Goal: Task Accomplishment & Management: Use online tool/utility

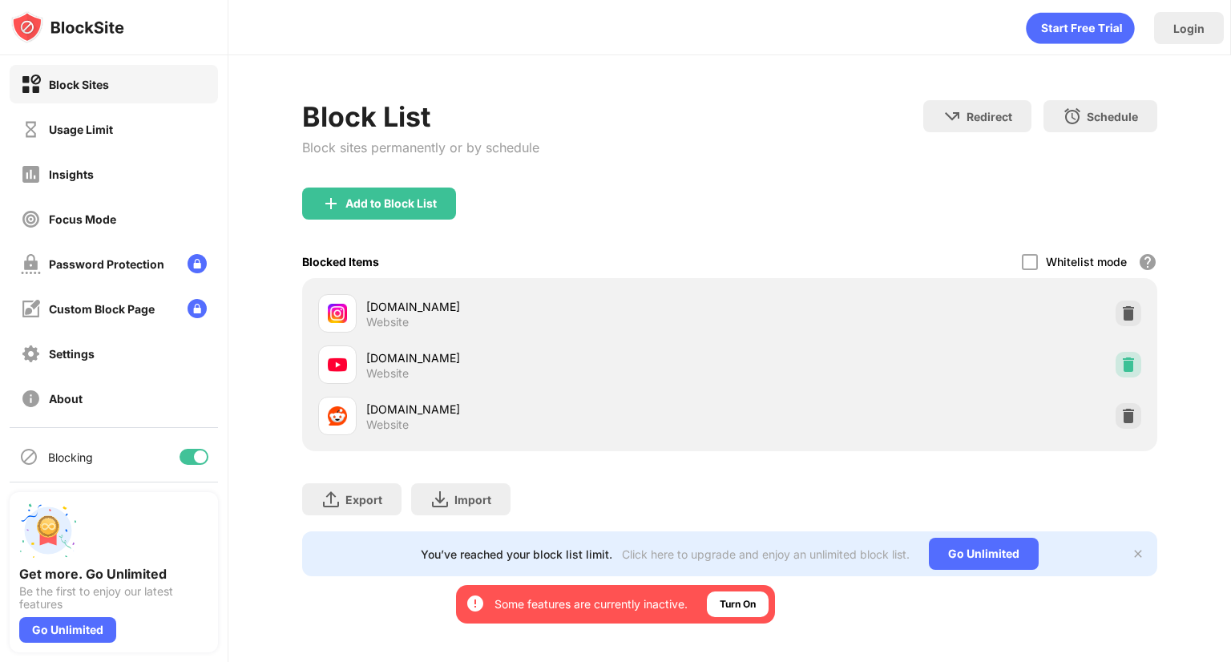
click at [1129, 357] on img at bounding box center [1129, 365] width 16 height 16
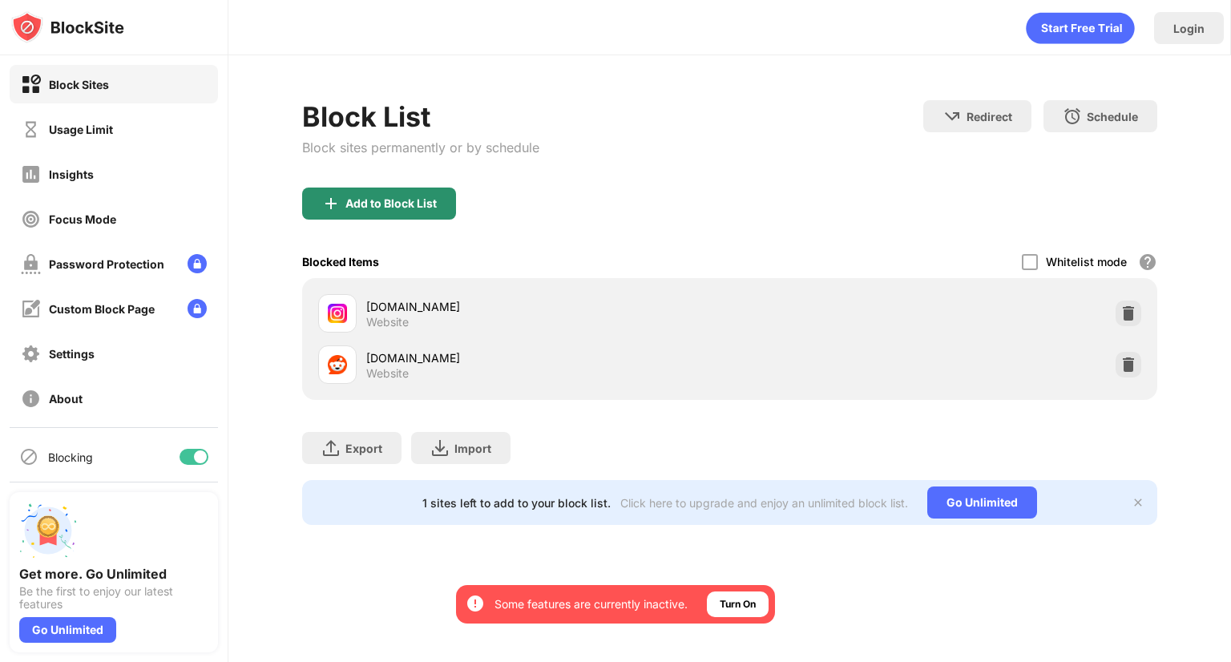
click at [446, 196] on div "Add to Block List" at bounding box center [379, 204] width 154 height 32
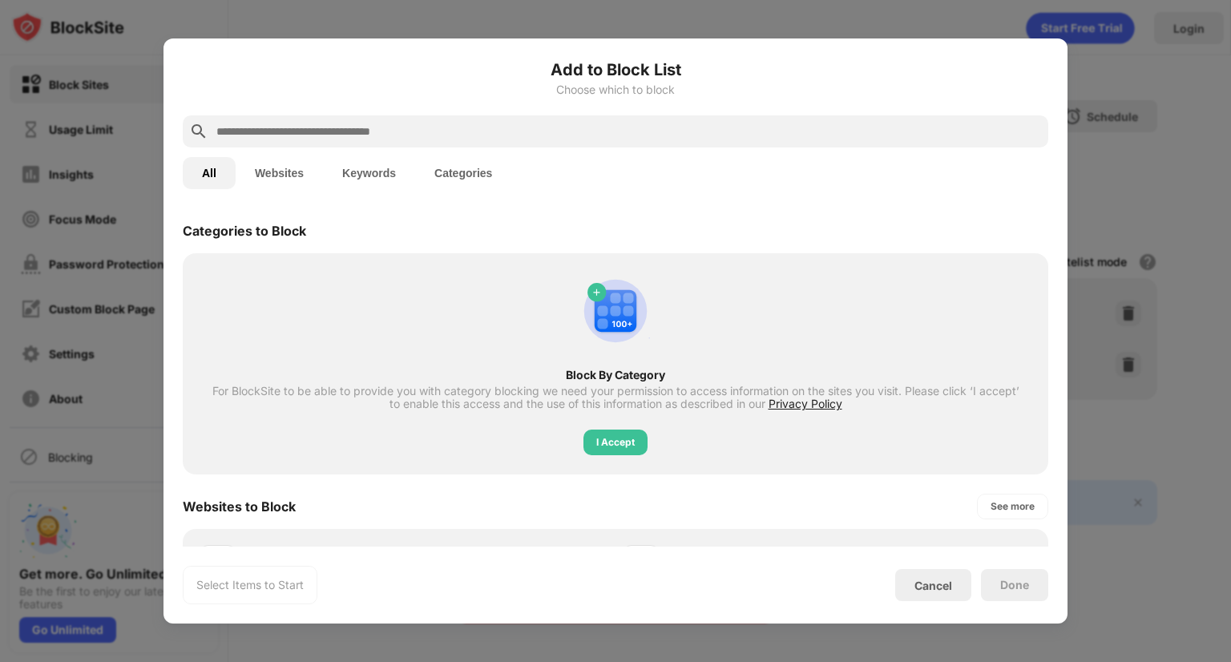
scroll to position [319, 0]
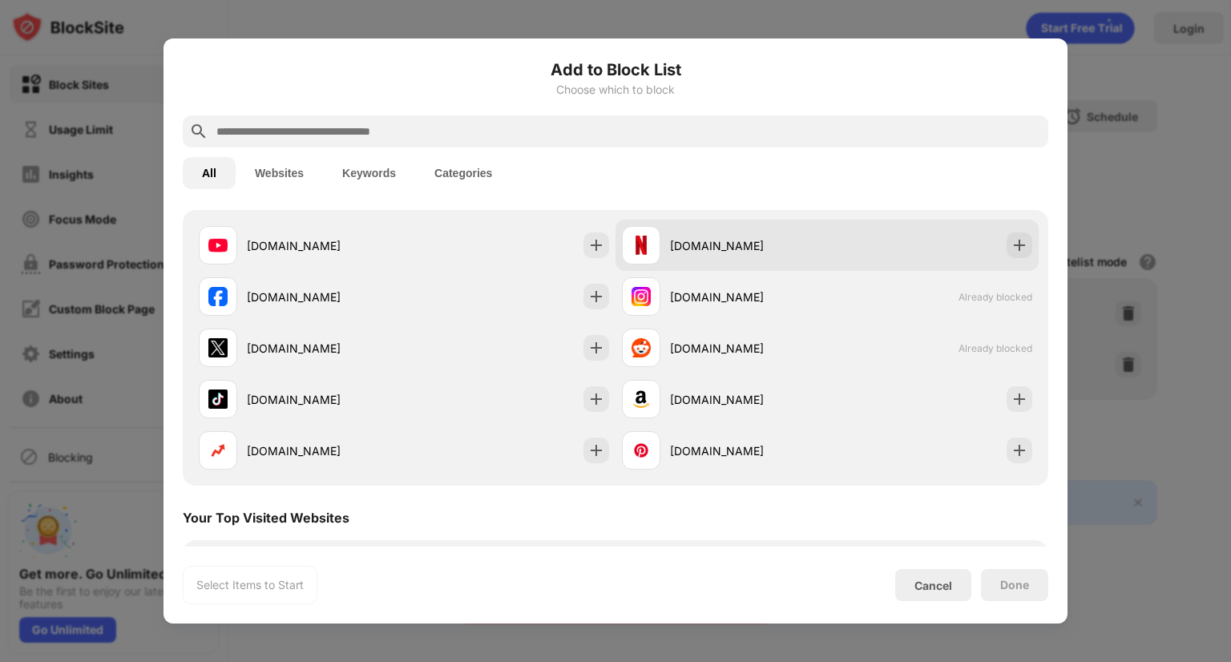
click at [616, 247] on div "[DOMAIN_NAME]" at bounding box center [827, 245] width 423 height 51
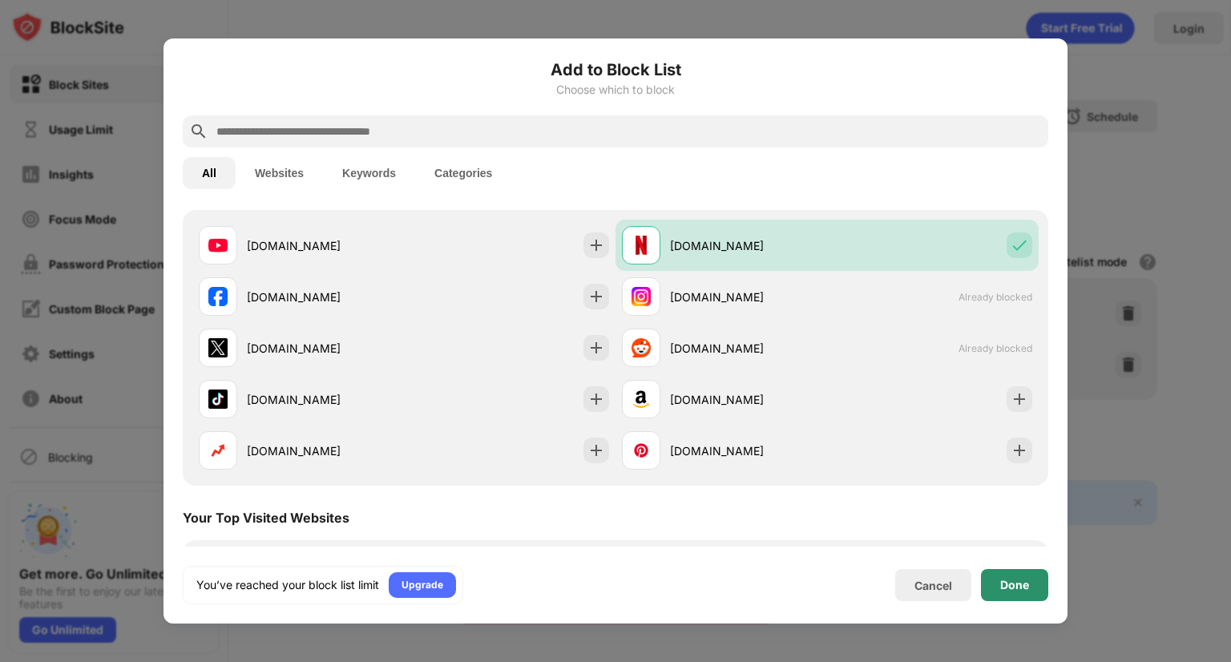
click at [1024, 584] on div "Done" at bounding box center [1015, 585] width 29 height 13
